Goal: Task Accomplishment & Management: Manage account settings

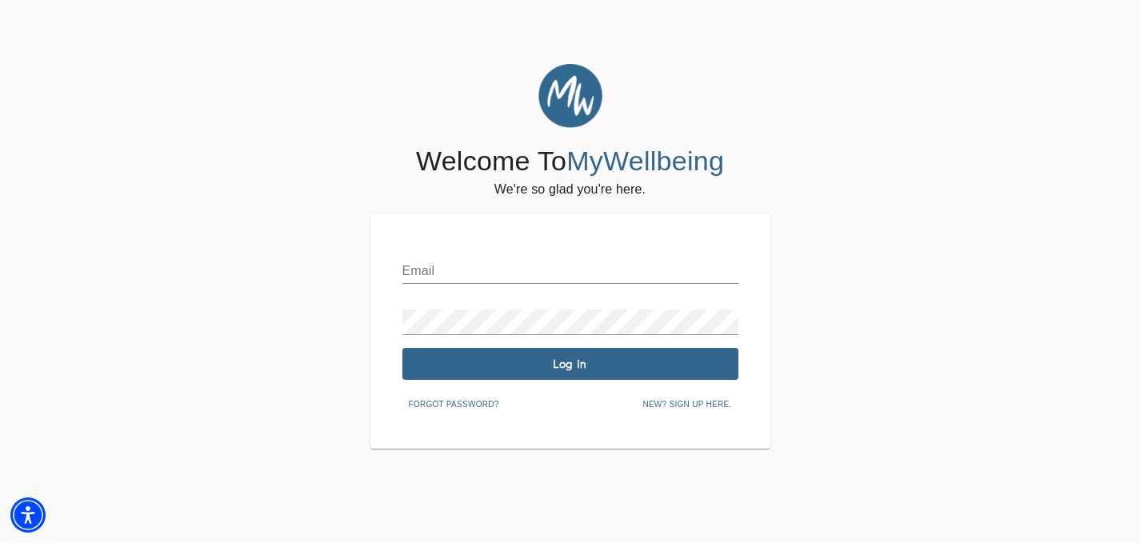
click at [533, 275] on input "text" at bounding box center [570, 271] width 336 height 26
type input "[EMAIL_ADDRESS][DOMAIN_NAME]"
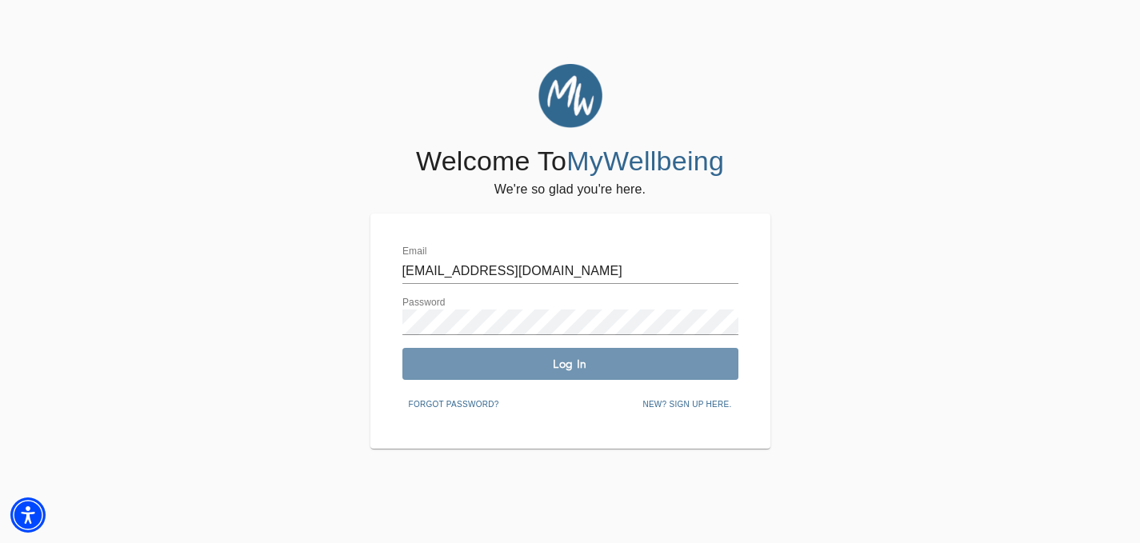
click at [605, 365] on span "Log In" at bounding box center [570, 364] width 323 height 15
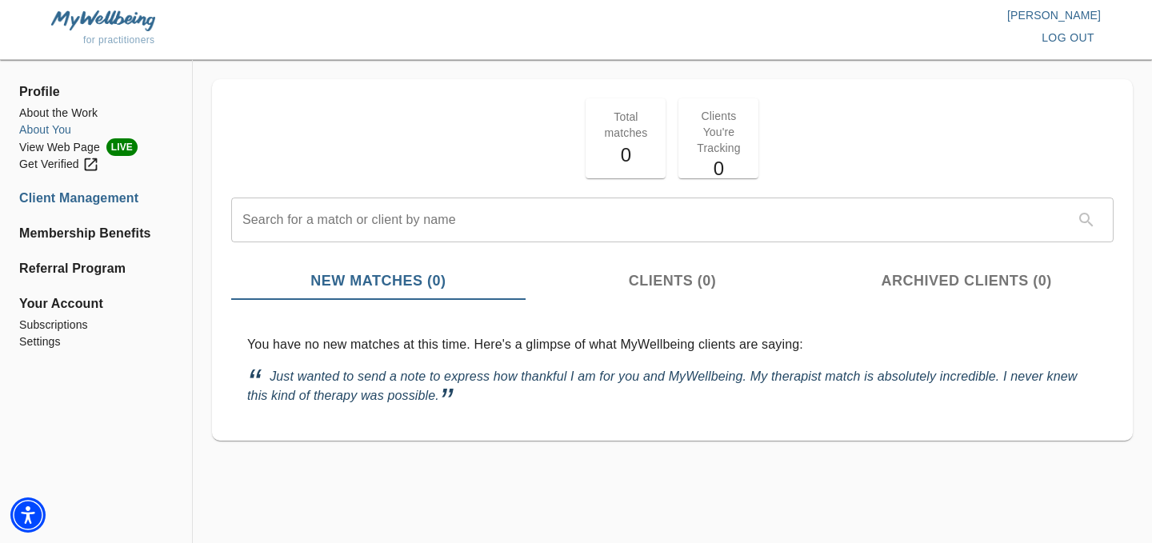
click at [44, 128] on li "About You" at bounding box center [96, 130] width 154 height 17
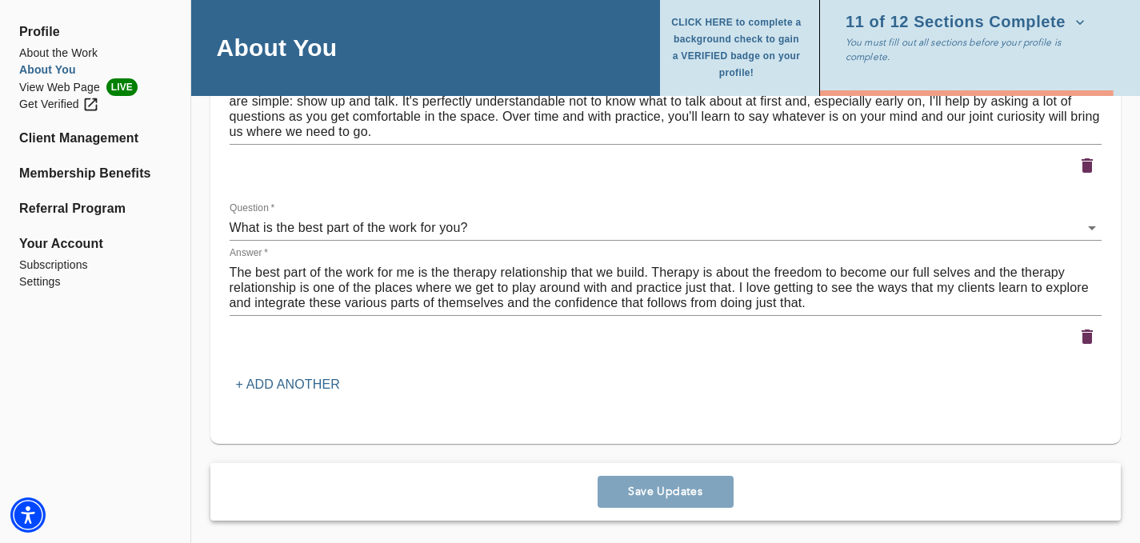
scroll to position [2456, 0]
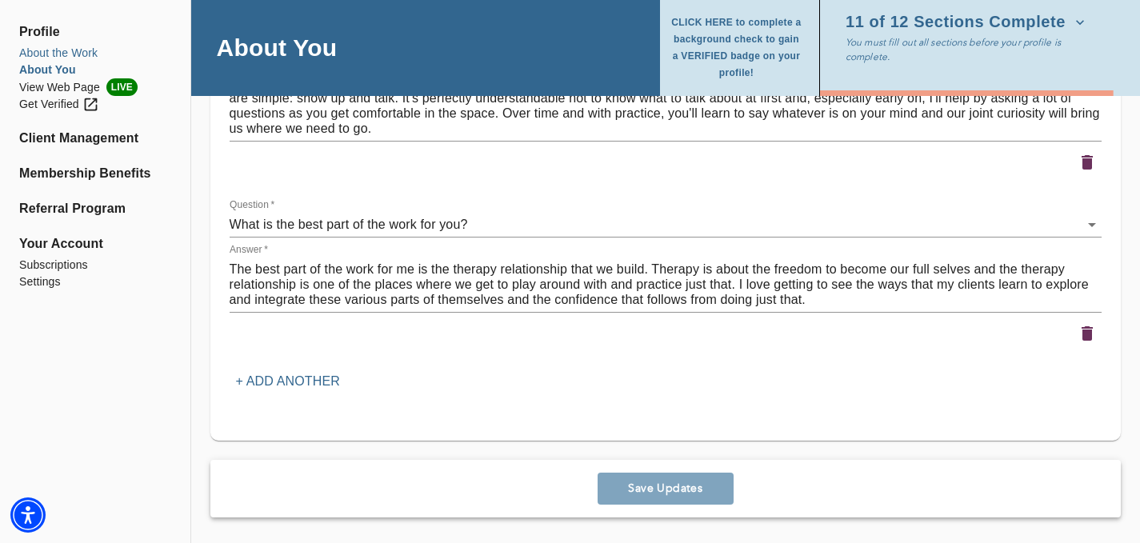
click at [68, 55] on li "About the Work" at bounding box center [95, 53] width 152 height 17
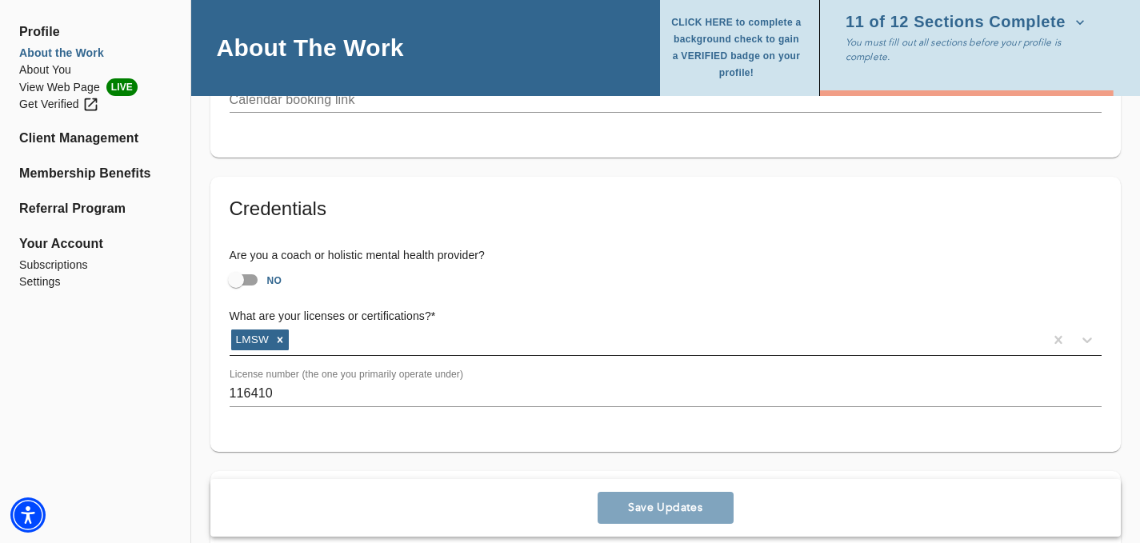
scroll to position [1085, 0]
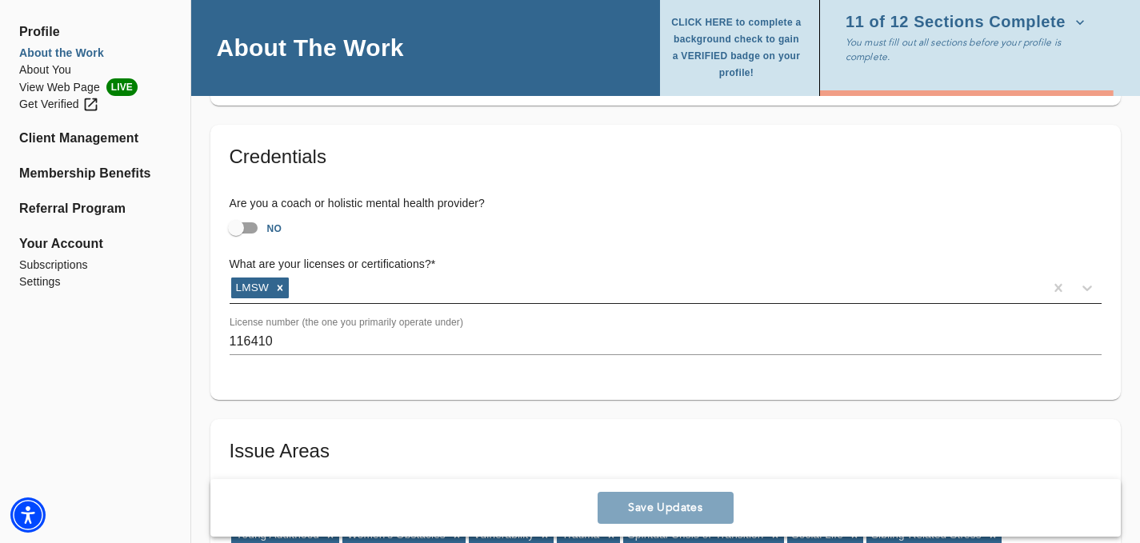
click at [359, 294] on div "LMSW" at bounding box center [637, 288] width 814 height 26
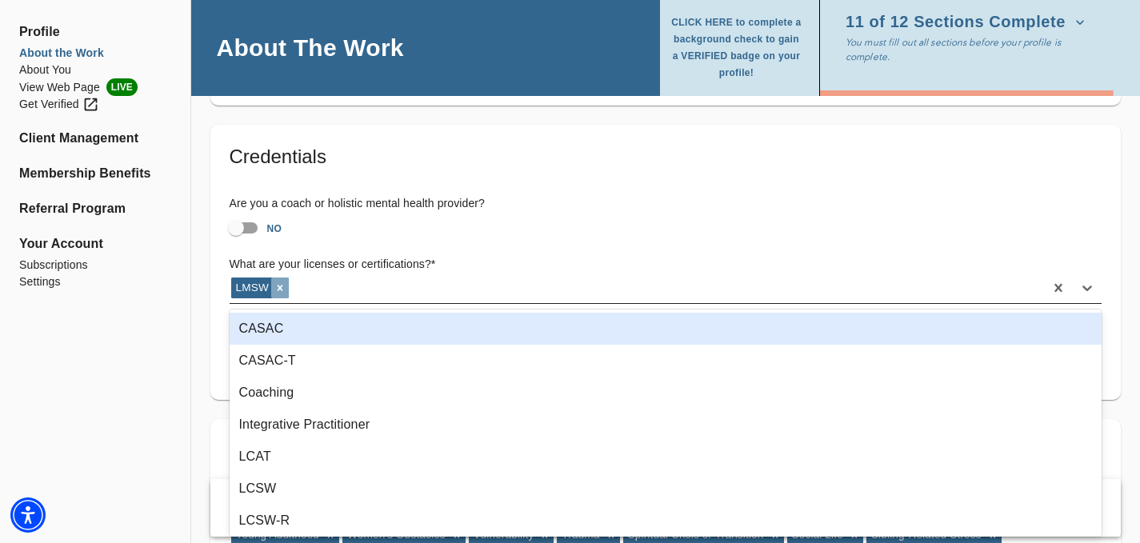
click at [274, 289] on icon at bounding box center [279, 287] width 11 height 11
click at [278, 289] on div "Select..." at bounding box center [651, 288] width 843 height 26
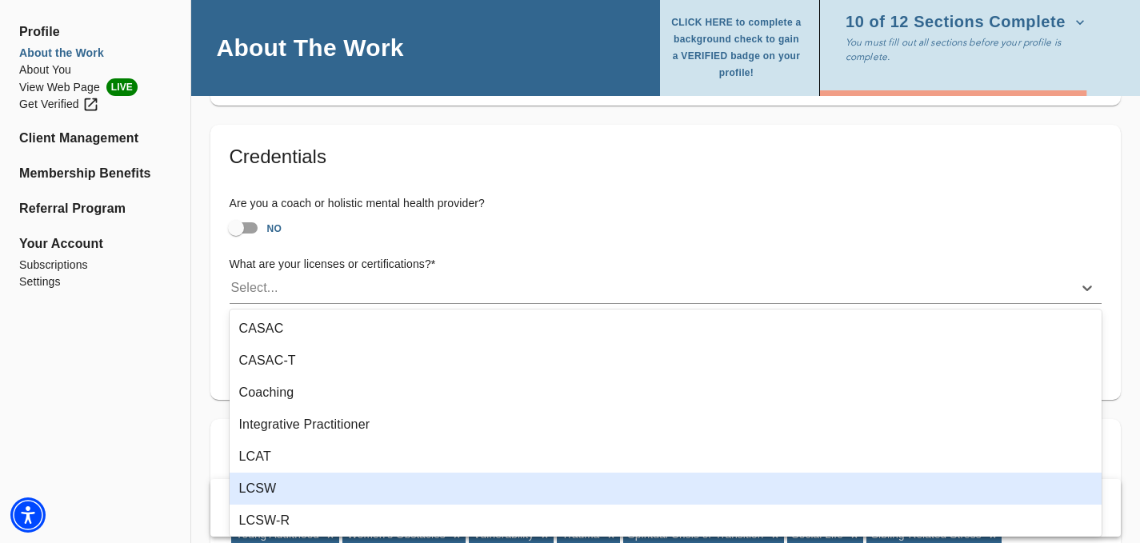
click at [277, 486] on div "LCSW" at bounding box center [666, 489] width 873 height 32
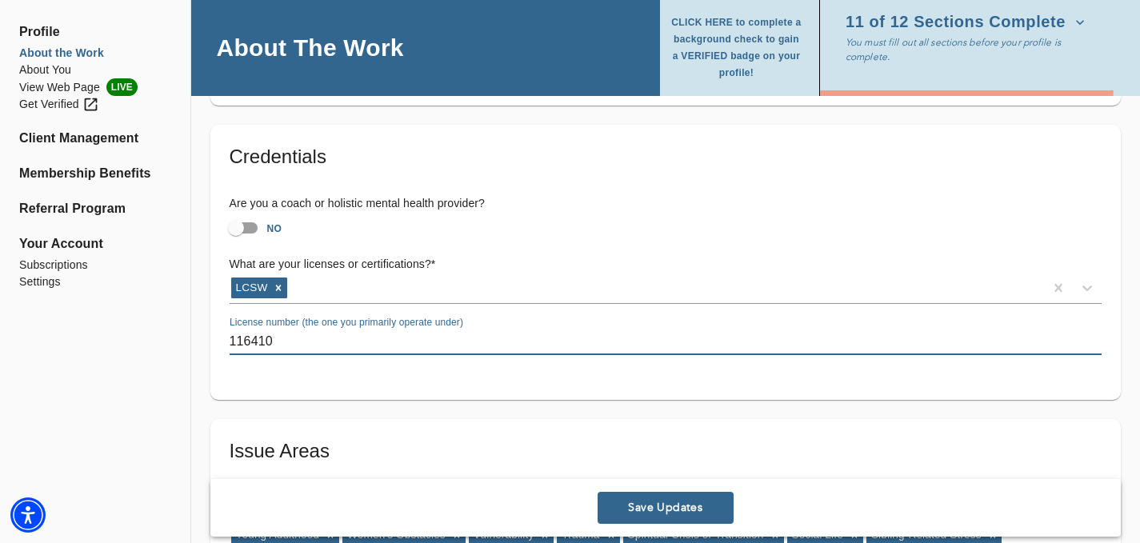
drag, startPoint x: 294, startPoint y: 348, endPoint x: 193, endPoint y: 337, distance: 101.3
type input "101191"
click at [638, 508] on span "Save Updates" at bounding box center [665, 508] width 123 height 15
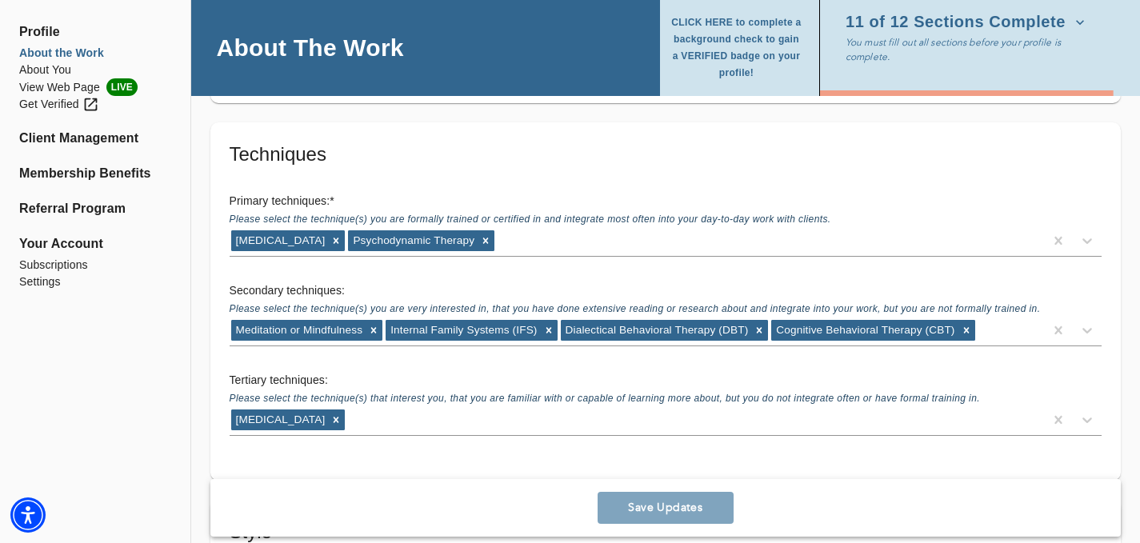
scroll to position [2297, 0]
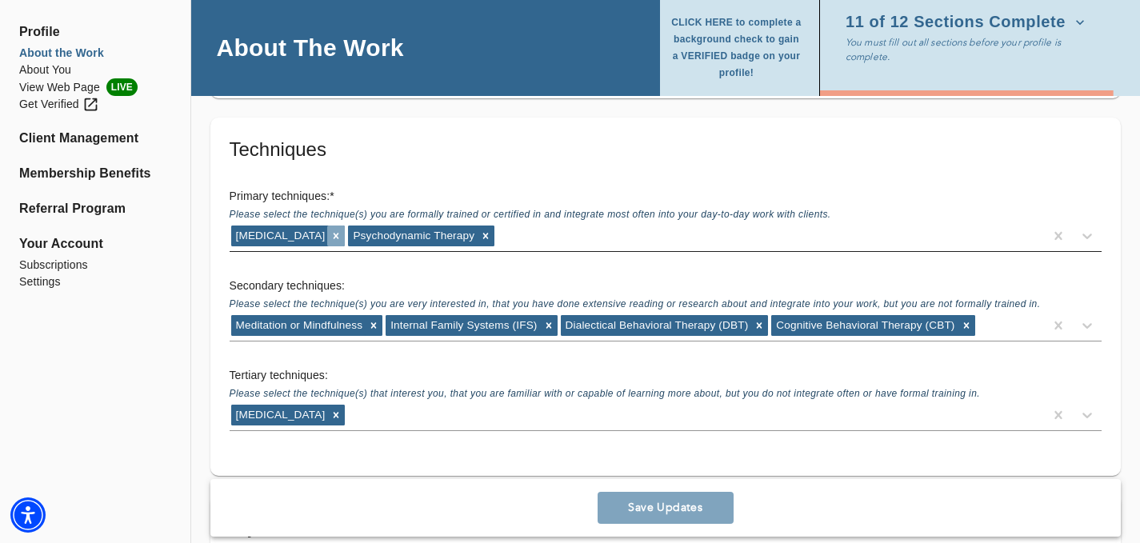
click at [330, 230] on icon at bounding box center [335, 235] width 11 height 11
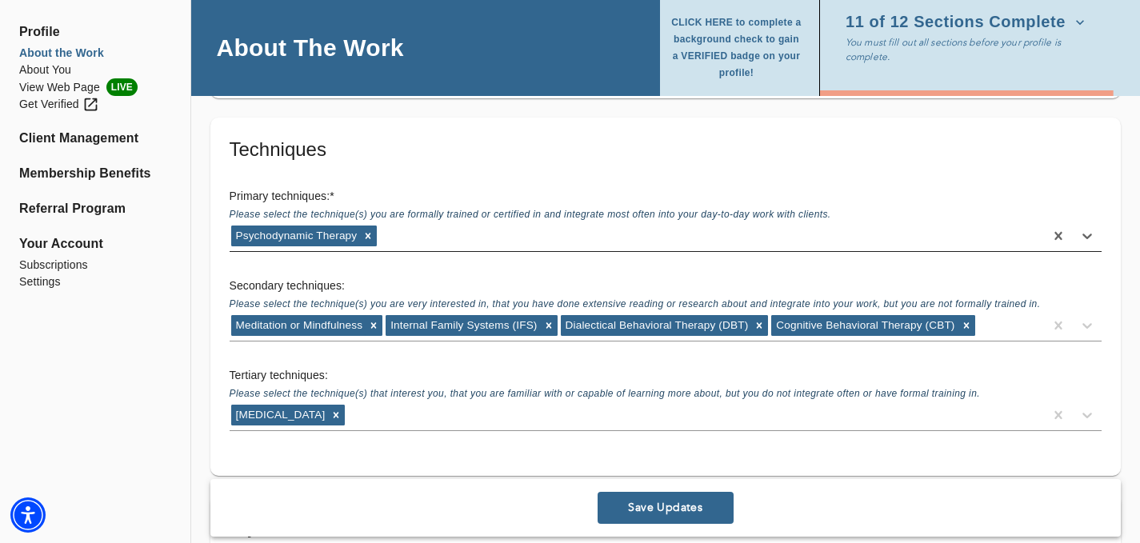
click at [386, 223] on div "Psychodynamic Therapy" at bounding box center [637, 236] width 814 height 26
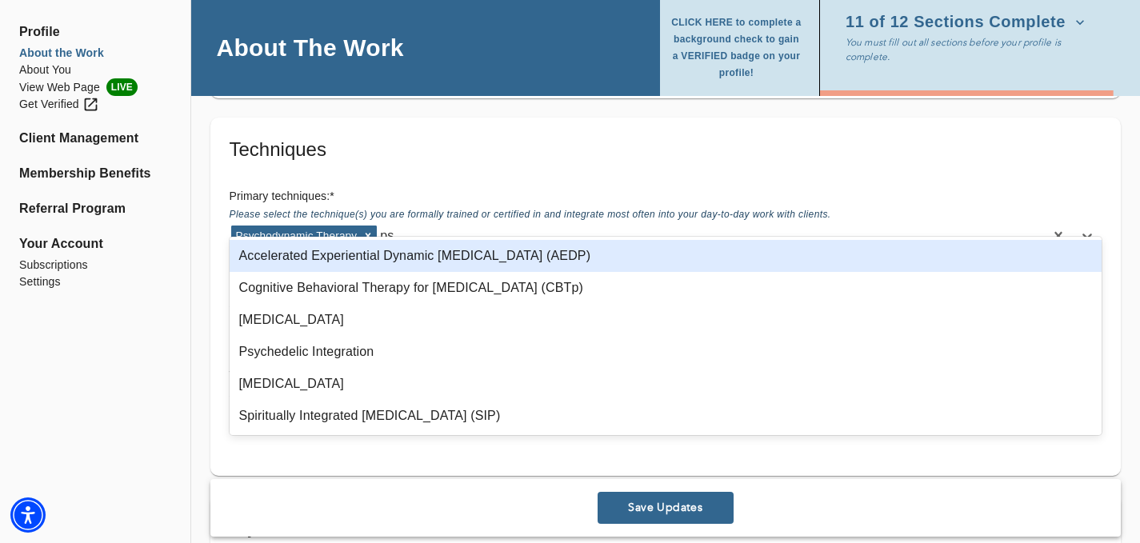
type input "p"
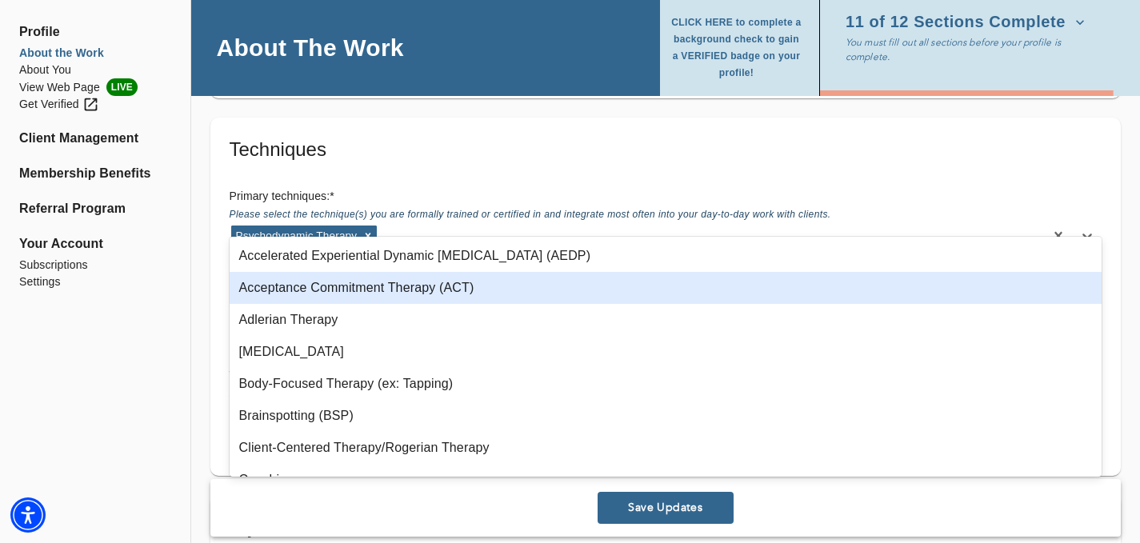
click at [213, 303] on div "Techniques Primary techniques: * Please select the technique(s) you are formall…" at bounding box center [665, 297] width 910 height 358
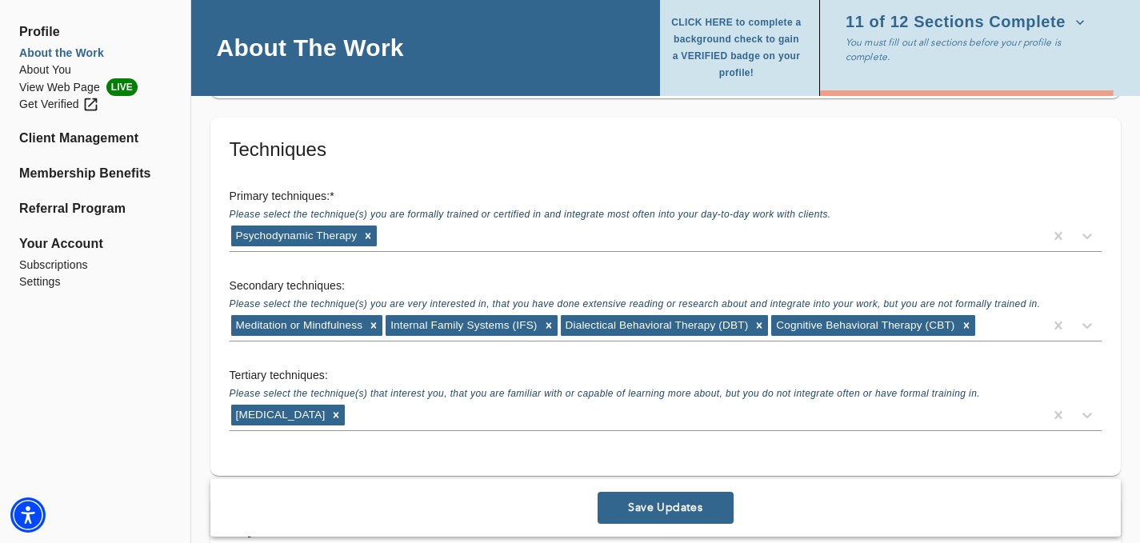
click at [654, 514] on span "Save Updates" at bounding box center [665, 508] width 123 height 15
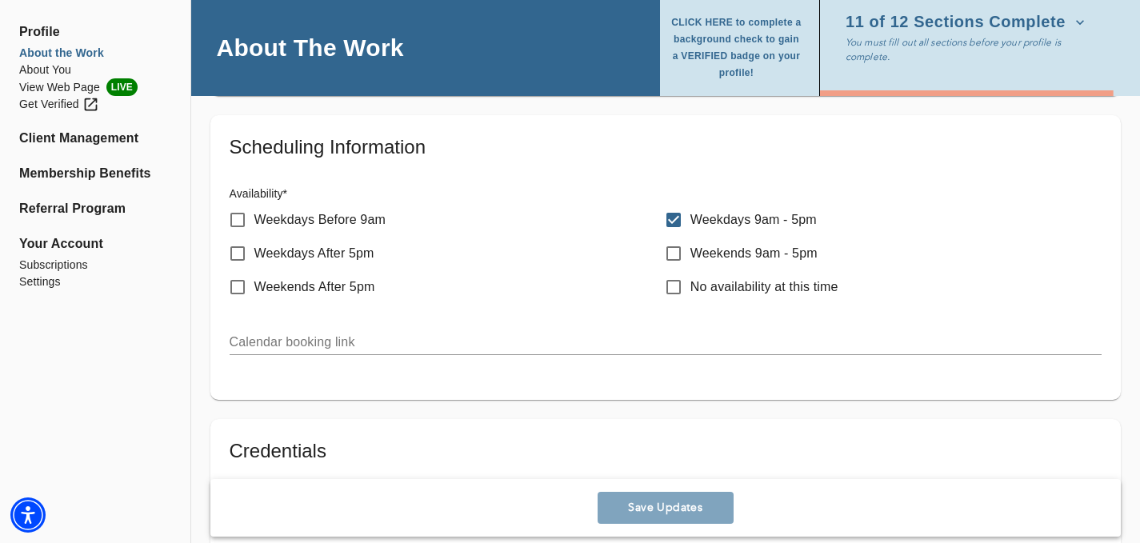
scroll to position [0, 0]
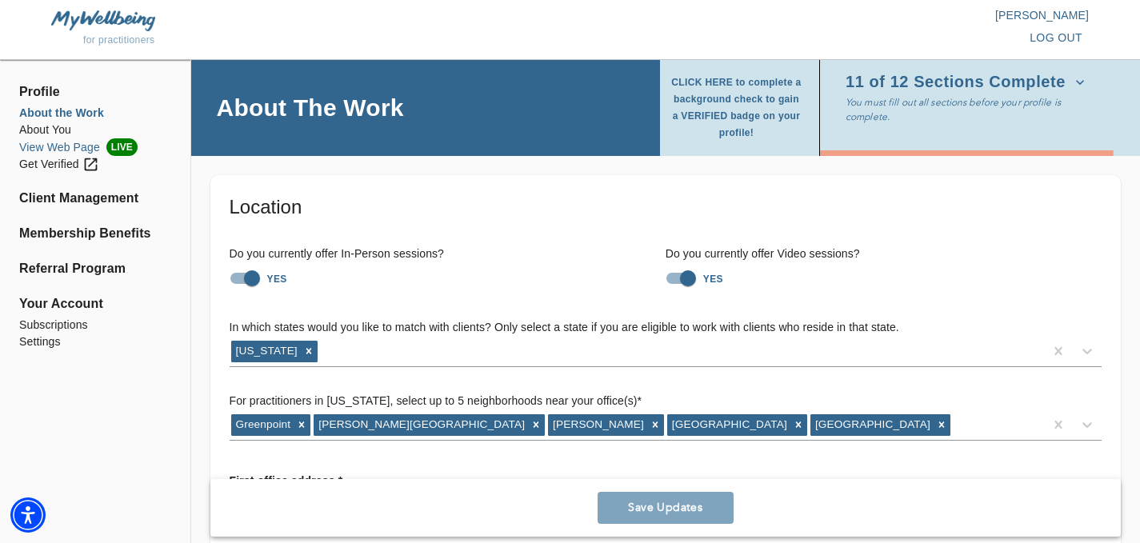
click at [59, 146] on li "View Web Page LIVE" at bounding box center [95, 147] width 152 height 18
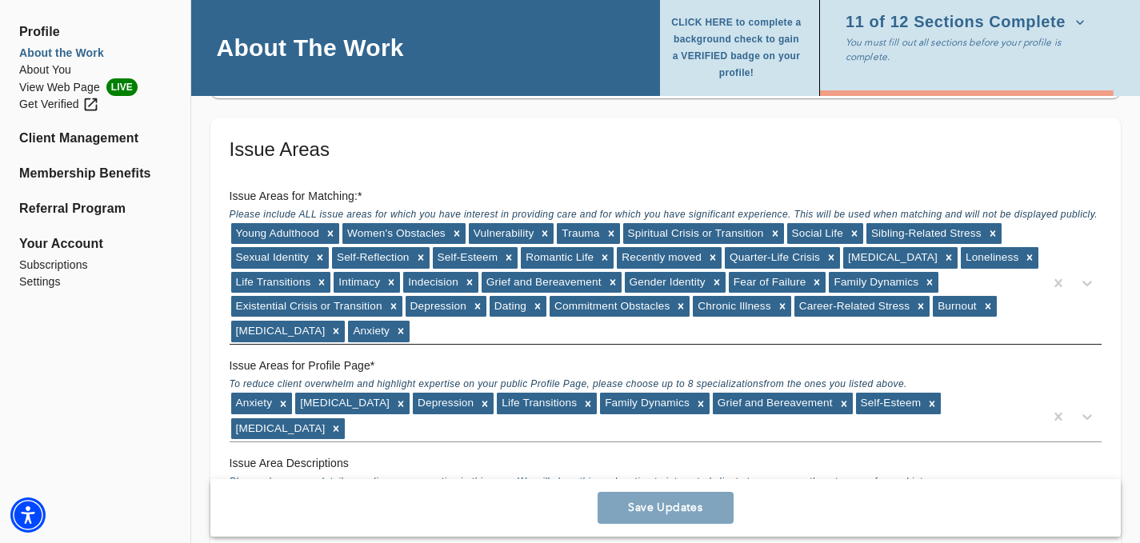
scroll to position [1394, 0]
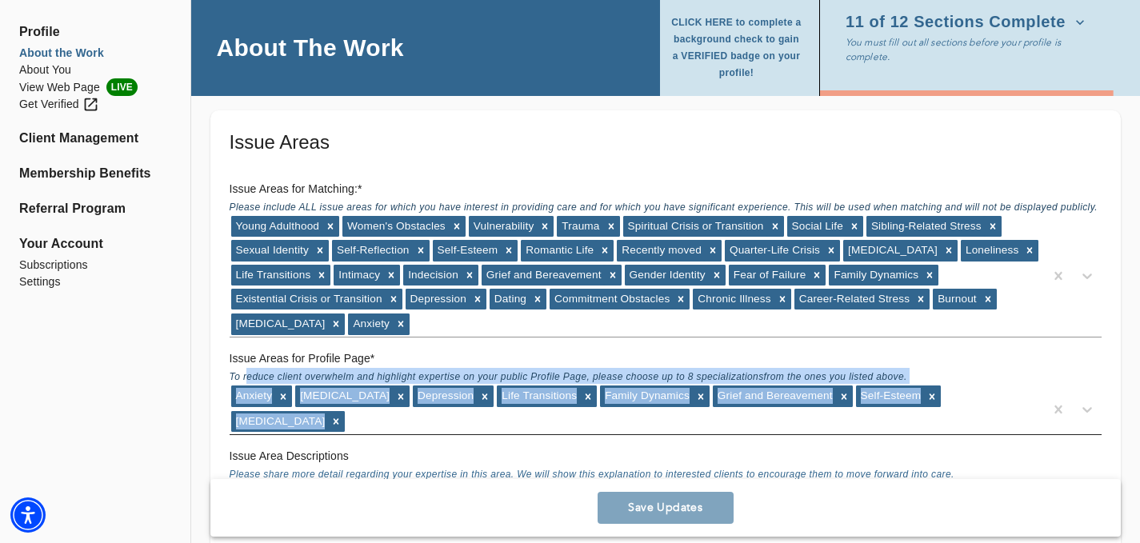
drag, startPoint x: 248, startPoint y: 376, endPoint x: 1027, endPoint y: 395, distance: 779.2
click at [1027, 395] on div "Issue Areas for Profile Page * To reduce client overwhelm and highlight experti…" at bounding box center [665, 392] width 885 height 97
copy div "educe client overwhelm and highlight expertise on your public Profile Page, ple…"
